Goal: Navigation & Orientation: Go to known website

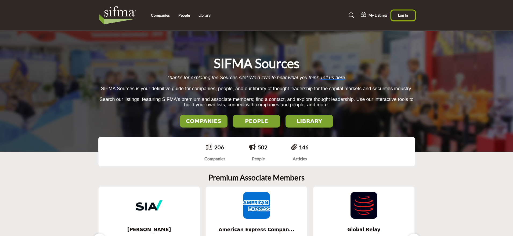
click at [405, 19] on button "Log In" at bounding box center [404, 15] width 24 height 10
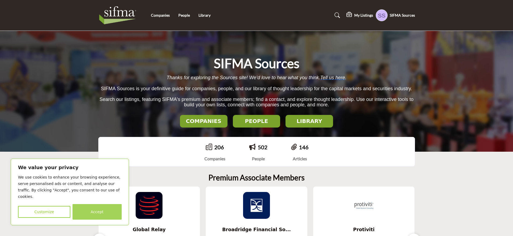
click at [101, 210] on button "Accept" at bounding box center [97, 212] width 49 height 16
